Goal: Information Seeking & Learning: Learn about a topic

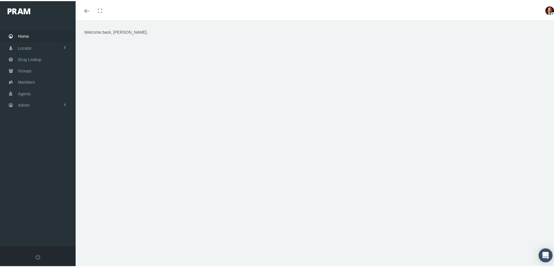
click at [28, 36] on span "Home" at bounding box center [23, 35] width 11 height 11
click at [22, 72] on span "Groups" at bounding box center [24, 69] width 13 height 11
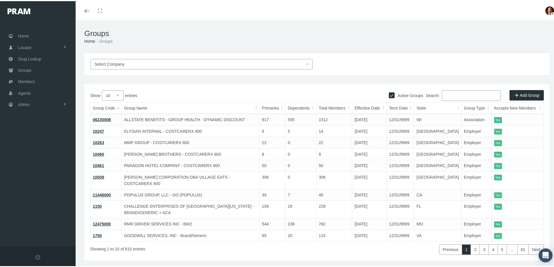
click at [154, 64] on span "Select Company" at bounding box center [200, 63] width 210 height 6
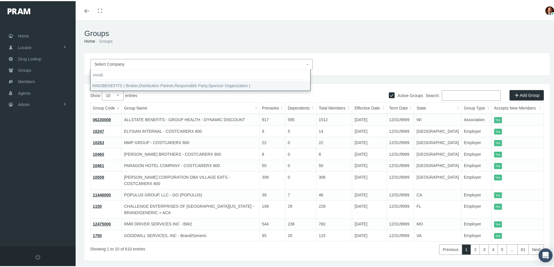
type input "innob"
select select "2715"
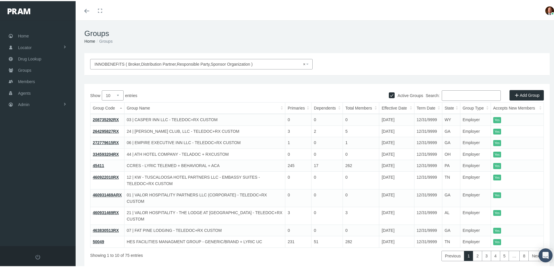
click at [117, 93] on select "10 25 50 100" at bounding box center [113, 94] width 22 height 10
select select "100"
click at [102, 89] on select "10 25 50 100" at bounding box center [113, 94] width 22 height 10
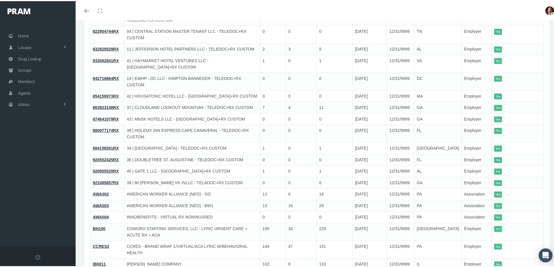
scroll to position [349, 0]
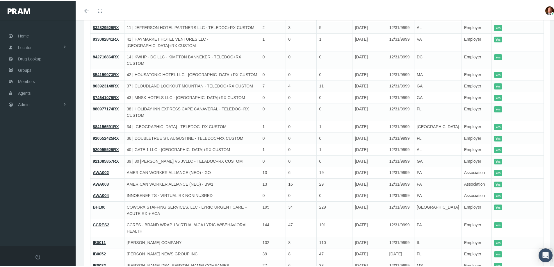
click at [97, 169] on link "AWA002" at bounding box center [101, 171] width 16 height 5
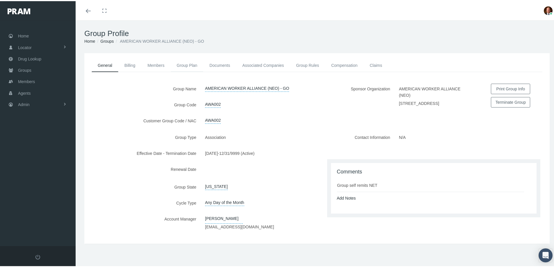
click at [189, 65] on link "Group Plan" at bounding box center [187, 64] width 33 height 13
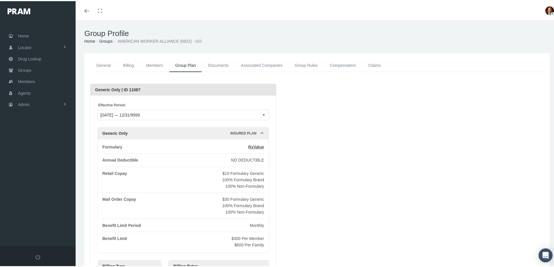
click at [108, 39] on link "Groups" at bounding box center [105, 40] width 13 height 5
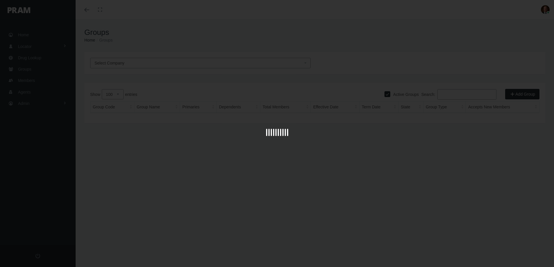
select select "100"
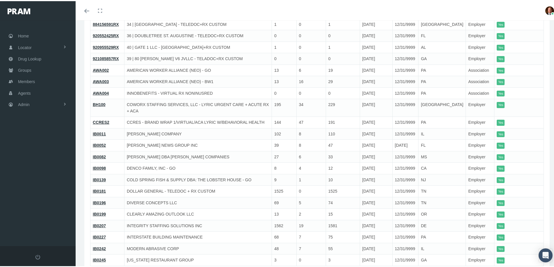
scroll to position [436, 0]
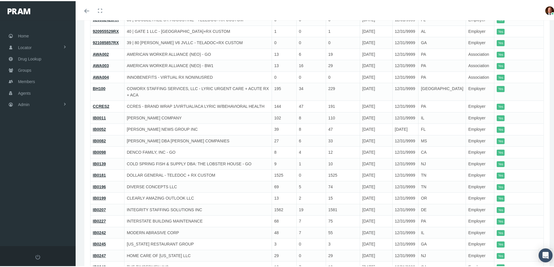
click at [99, 161] on link "IB0139" at bounding box center [99, 163] width 13 height 5
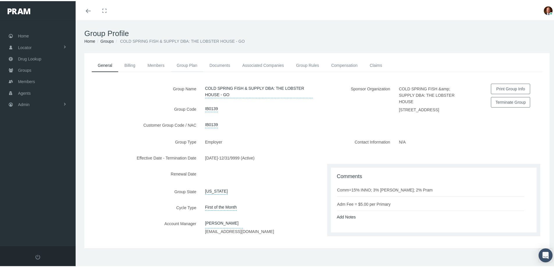
click at [188, 62] on link "Group Plan" at bounding box center [187, 64] width 33 height 13
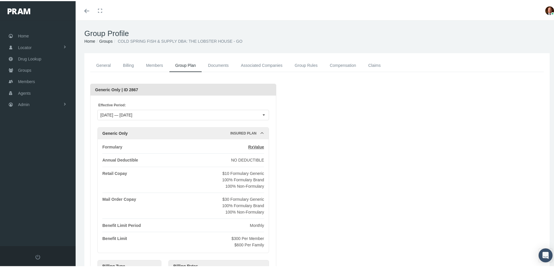
click at [105, 40] on link "Groups" at bounding box center [105, 40] width 13 height 5
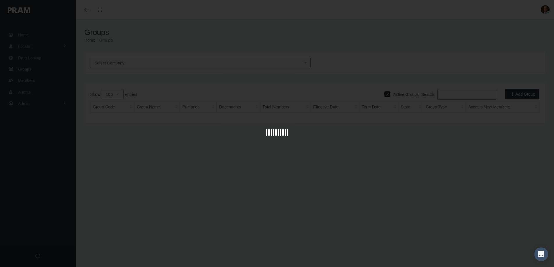
select select "100"
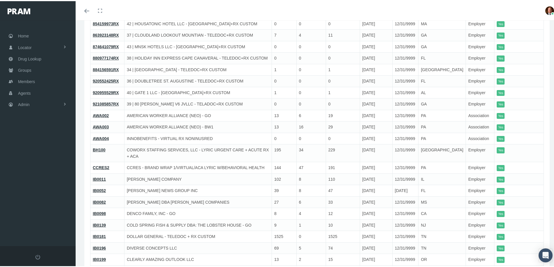
scroll to position [378, 0]
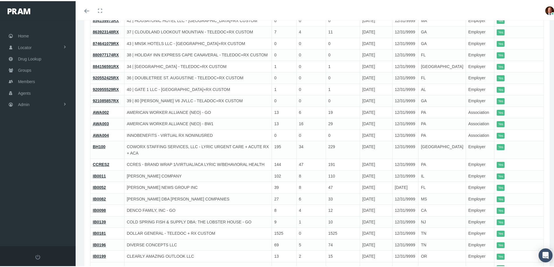
click at [100, 109] on link "AWA002" at bounding box center [101, 111] width 16 height 5
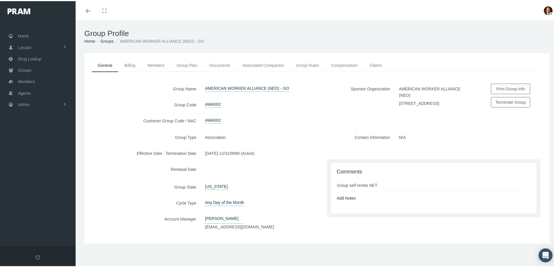
click at [187, 63] on link "Group Plan" at bounding box center [187, 64] width 33 height 13
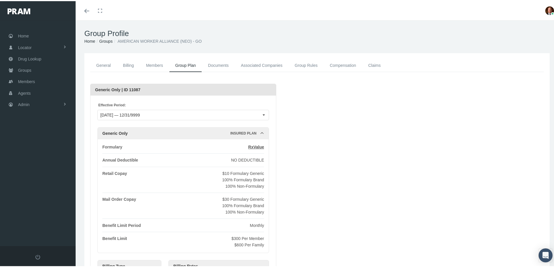
click at [107, 39] on link "Groups" at bounding box center [105, 40] width 13 height 5
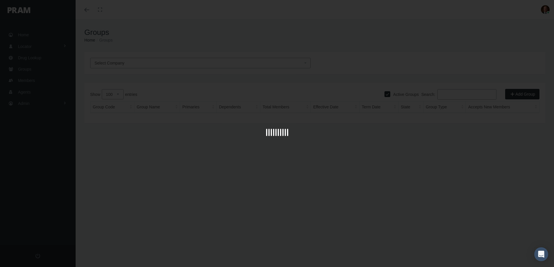
select select "100"
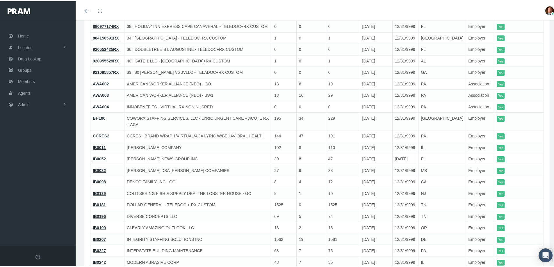
scroll to position [407, 0]
click at [97, 178] on link "IB0098" at bounding box center [99, 180] width 13 height 5
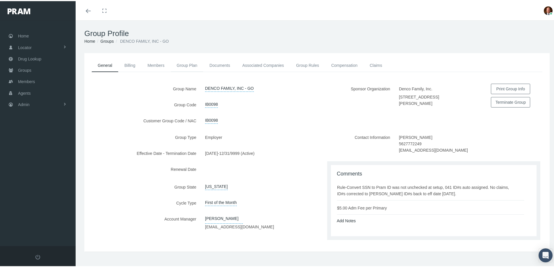
click at [192, 64] on link "Group Plan" at bounding box center [187, 64] width 33 height 13
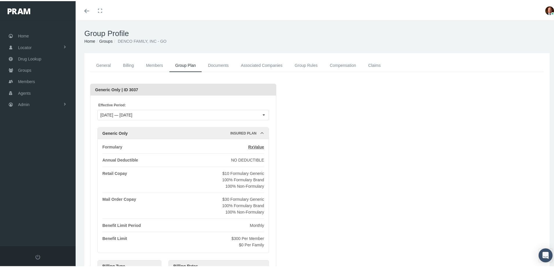
click at [105, 41] on link "Groups" at bounding box center [105, 40] width 13 height 5
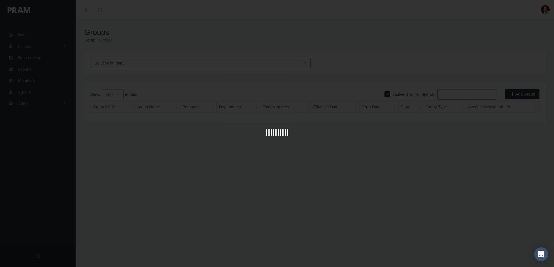
select select "100"
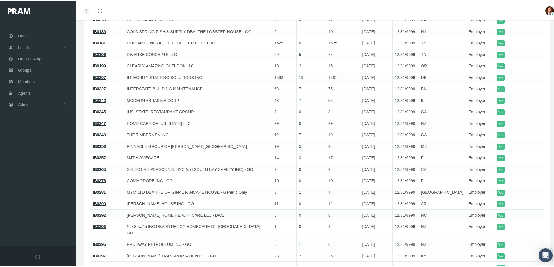
scroll to position [582, 0]
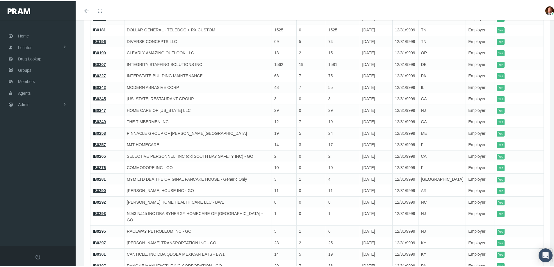
click at [100, 164] on link "IB0276" at bounding box center [99, 166] width 13 height 5
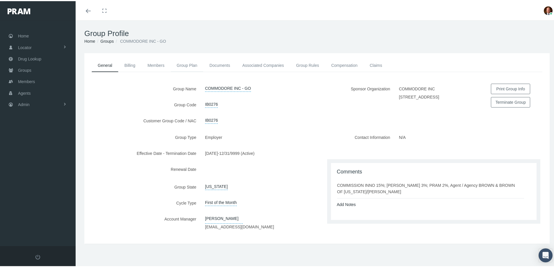
click at [183, 63] on link "Group Plan" at bounding box center [187, 64] width 33 height 13
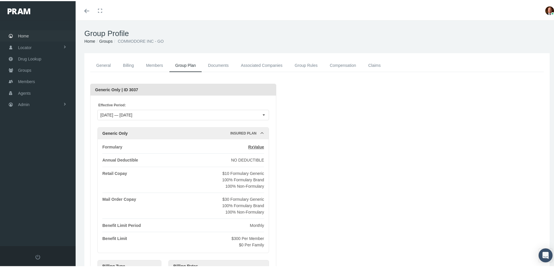
click at [25, 34] on span "Home" at bounding box center [23, 34] width 11 height 11
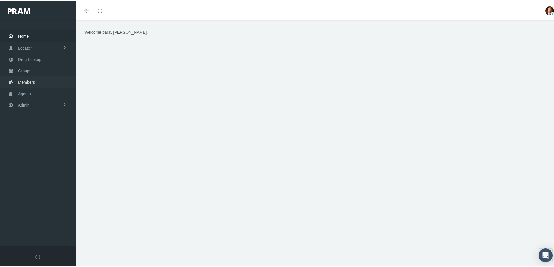
click at [28, 79] on span "Members" at bounding box center [26, 81] width 17 height 11
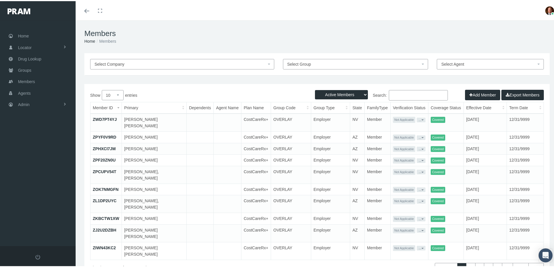
click at [403, 92] on input "Search:" at bounding box center [418, 94] width 59 height 10
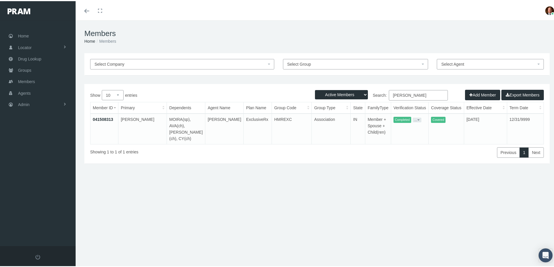
type input "randall logan"
click at [97, 118] on link "041508313" at bounding box center [103, 118] width 20 height 5
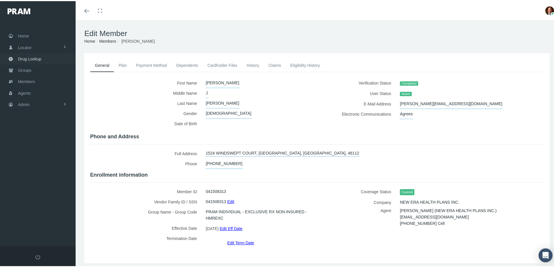
click at [29, 59] on span "Drug Lookup" at bounding box center [29, 57] width 23 height 11
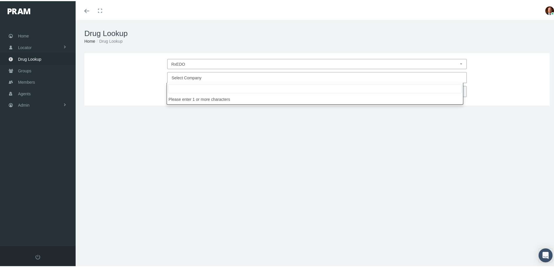
click at [192, 75] on span "Select Company" at bounding box center [187, 76] width 30 height 5
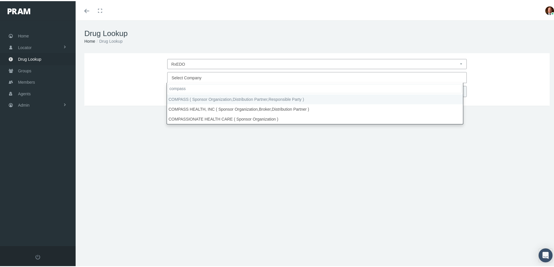
type input "compass"
select select "4759"
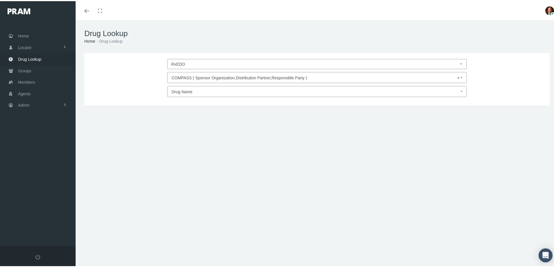
click at [195, 85] on span "Drug Name" at bounding box center [317, 90] width 300 height 11
type input "bexser"
select select "Bexsero"
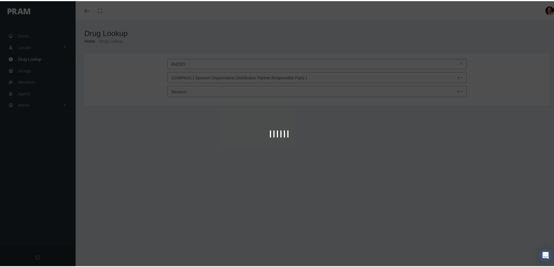
type input "30"
select select "Suspension Prefilled Syringe"
select select "0.5 ML"
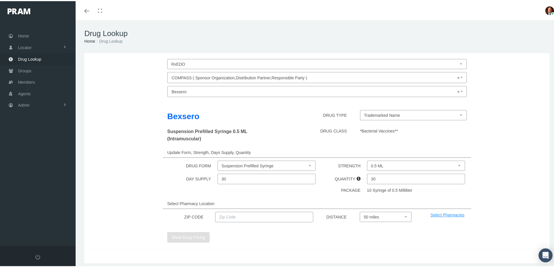
drag, startPoint x: 378, startPoint y: 178, endPoint x: 359, endPoint y: 182, distance: 19.7
click at [359, 182] on div "DAY SUPPLY 30 QUANTITY 30" at bounding box center [317, 178] width 463 height 10
type input "5"
click at [328, 195] on div "Bexsero DRUG TYPE Trademarked Name Suspension Prefilled Syringe 0.5 ML (Intramu…" at bounding box center [317, 173] width 454 height 149
click at [268, 215] on input "text" at bounding box center [264, 216] width 98 height 10
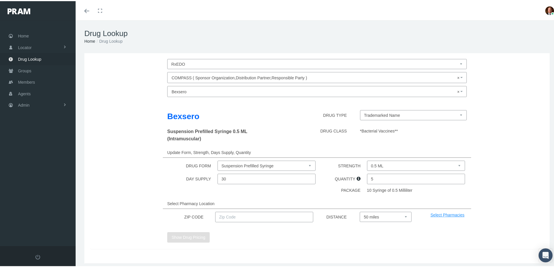
type input "92886"
click at [373, 217] on select "Select 5 miles 10 miles 20 miles 30 miles 40 miles 50 miles" at bounding box center [386, 216] width 52 height 10
select select "20"
click at [360, 211] on select "Select 5 miles 10 miles 20 miles 30 miles 40 miles 50 miles" at bounding box center [386, 216] width 52 height 10
click at [190, 235] on button "Show Drug Pricing" at bounding box center [188, 236] width 42 height 10
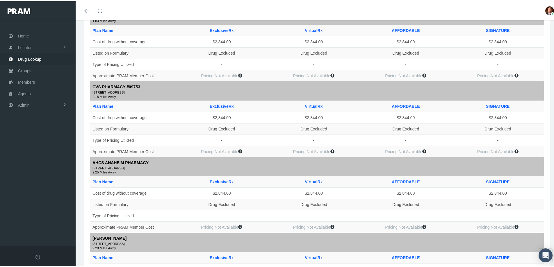
scroll to position [436, 0]
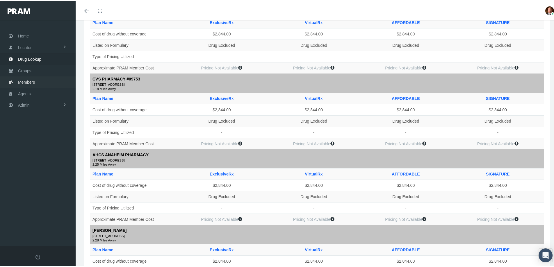
click at [27, 80] on span "Members" at bounding box center [26, 81] width 17 height 11
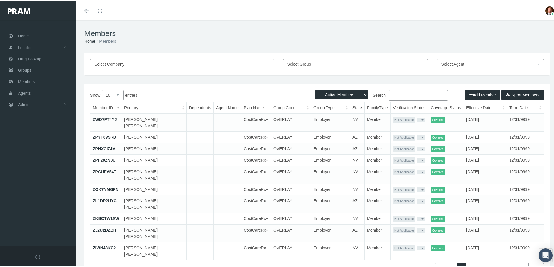
click at [403, 94] on input "Search:" at bounding box center [418, 94] width 59 height 10
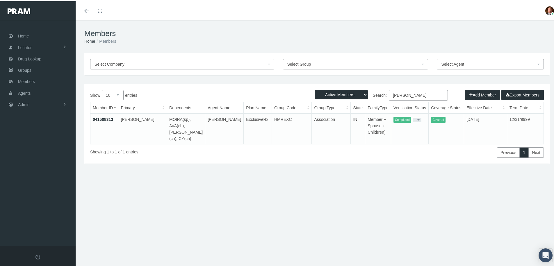
type input "[PERSON_NAME]"
click at [98, 119] on link "041508313" at bounding box center [103, 118] width 20 height 5
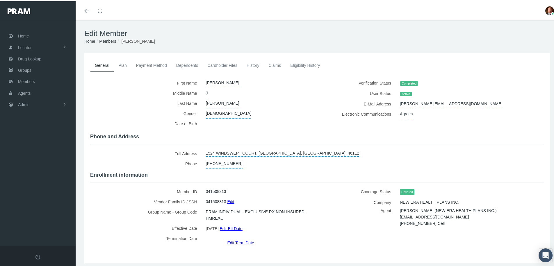
click at [124, 65] on link "Plan" at bounding box center [122, 64] width 17 height 13
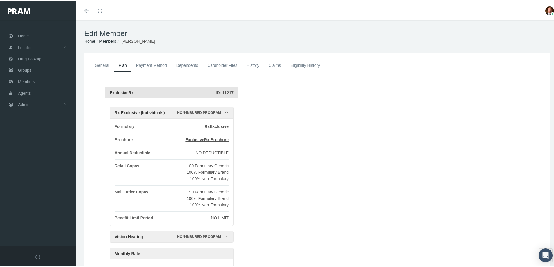
click at [98, 67] on link "General" at bounding box center [102, 64] width 24 height 13
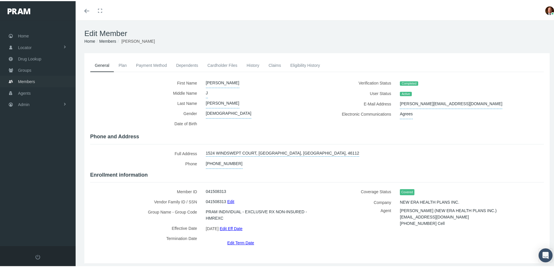
click at [27, 79] on span "Members" at bounding box center [26, 80] width 17 height 11
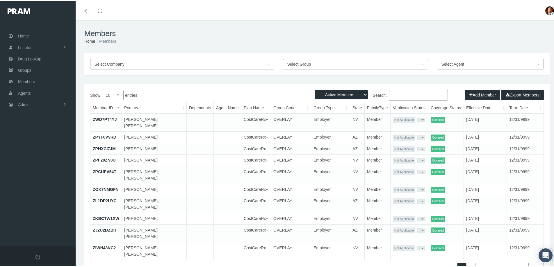
click at [416, 90] on input "Search:" at bounding box center [418, 94] width 59 height 10
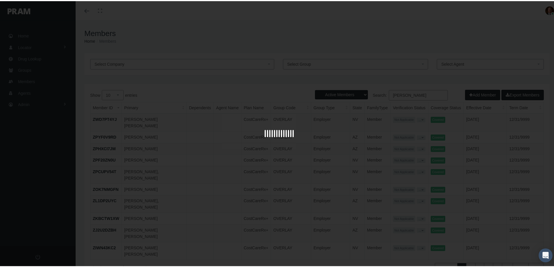
type input "[PERSON_NAME]"
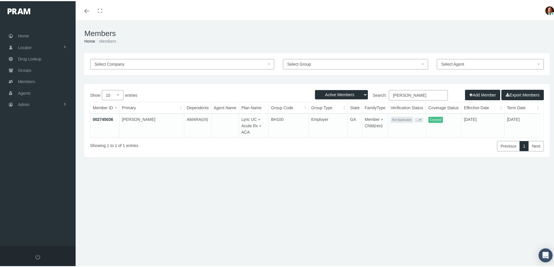
click at [100, 117] on link "002745036" at bounding box center [103, 118] width 20 height 5
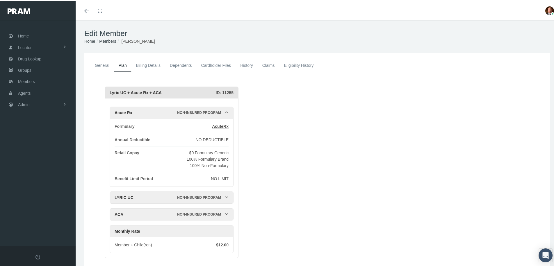
click at [106, 65] on link "General" at bounding box center [102, 64] width 24 height 13
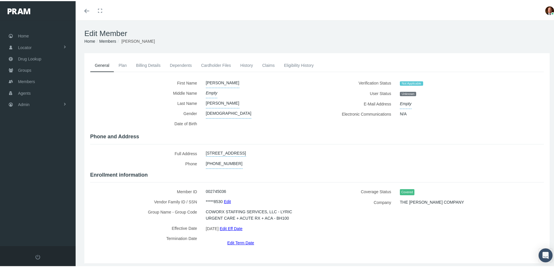
click at [208, 63] on link "Cardholder Files" at bounding box center [215, 64] width 39 height 13
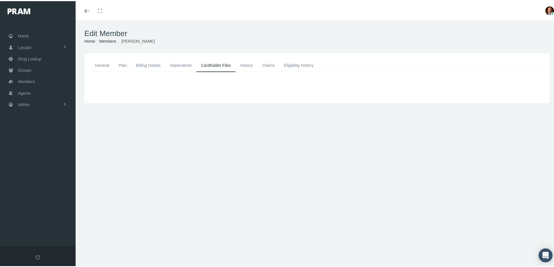
click at [101, 65] on link "General" at bounding box center [102, 64] width 24 height 13
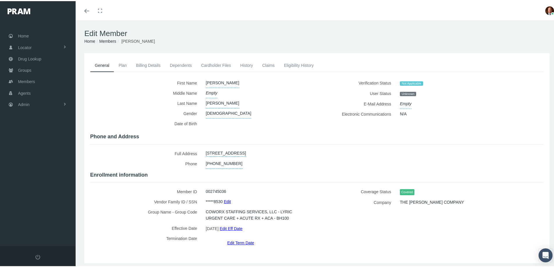
click at [186, 61] on link "Dependents" at bounding box center [180, 64] width 31 height 13
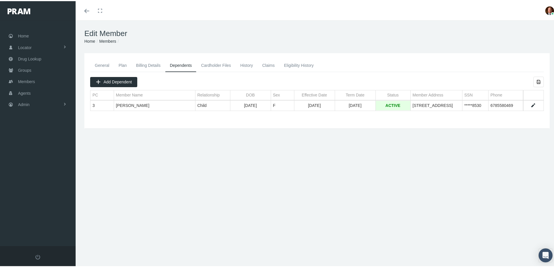
click at [103, 65] on link "General" at bounding box center [102, 64] width 24 height 13
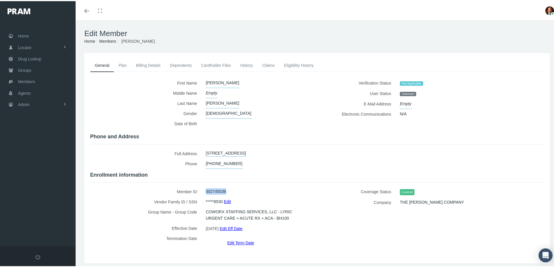
drag, startPoint x: 203, startPoint y: 188, endPoint x: 228, endPoint y: 192, distance: 24.7
click at [228, 192] on div "002745036" at bounding box center [257, 191] width 111 height 10
copy span "002745036"
click at [180, 63] on link "Dependents" at bounding box center [180, 64] width 31 height 13
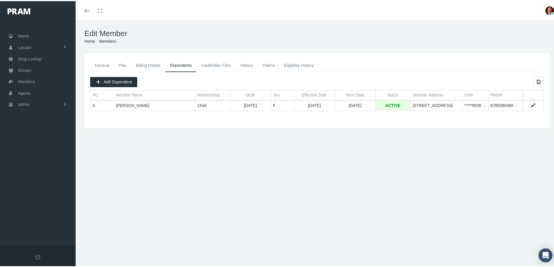
click at [100, 65] on link "General" at bounding box center [102, 64] width 24 height 13
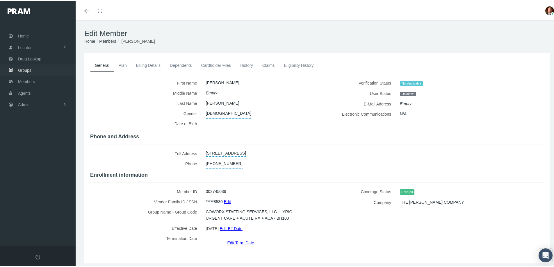
click at [17, 70] on link "Groups" at bounding box center [38, 68] width 76 height 11
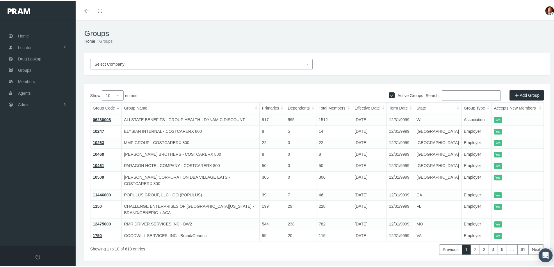
click at [460, 95] on input "Search:" at bounding box center [471, 94] width 59 height 10
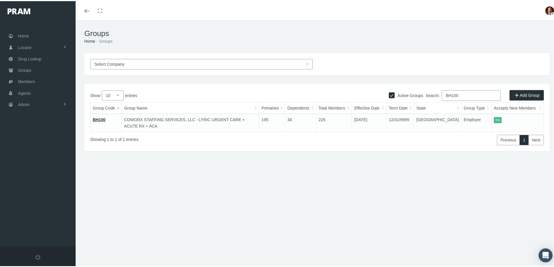
type input "BH100"
click at [101, 118] on link "BH100" at bounding box center [99, 118] width 13 height 5
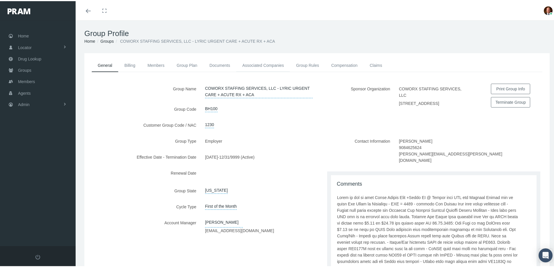
click at [257, 64] on link "Associated Companies" at bounding box center [263, 64] width 54 height 13
